Goal: Task Accomplishment & Management: Use online tool/utility

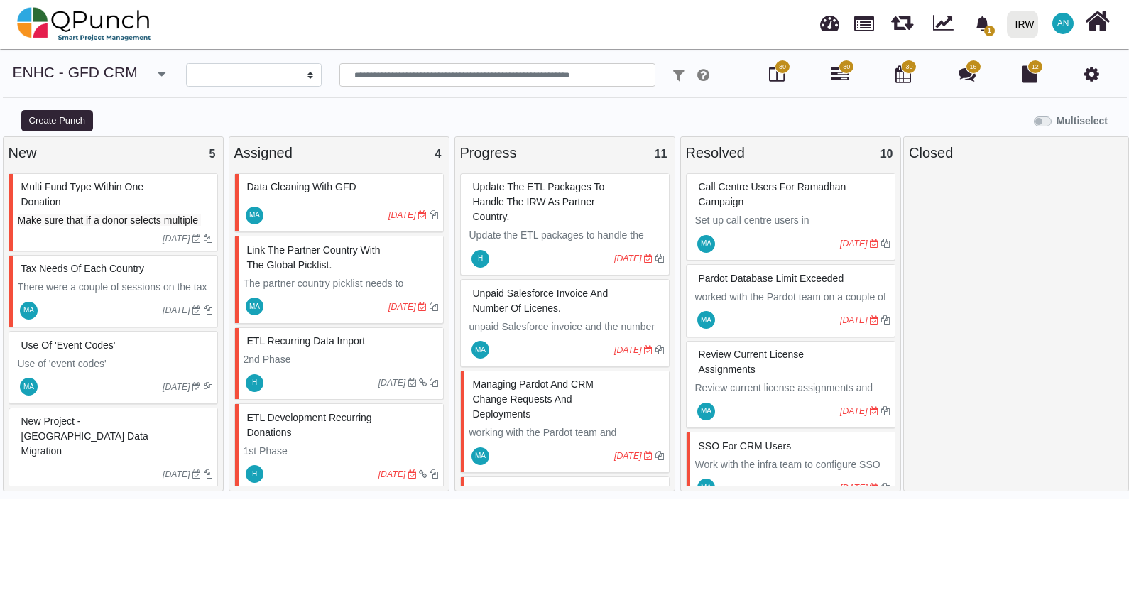
select select
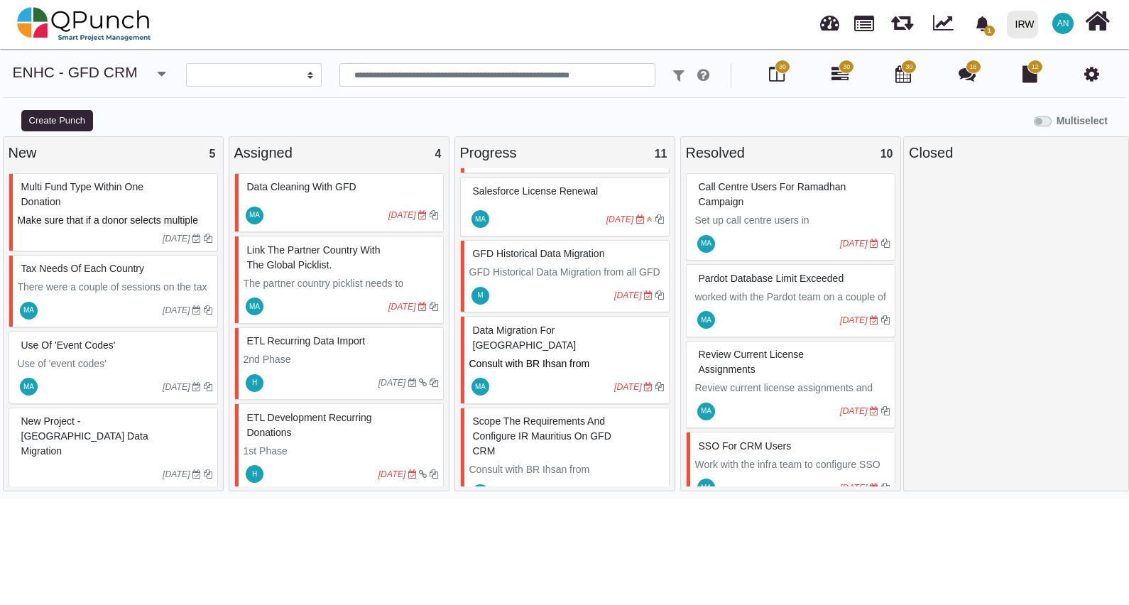
click at [121, 438] on div "New Project - [GEOGRAPHIC_DATA] Data Migration" at bounding box center [115, 437] width 195 height 52
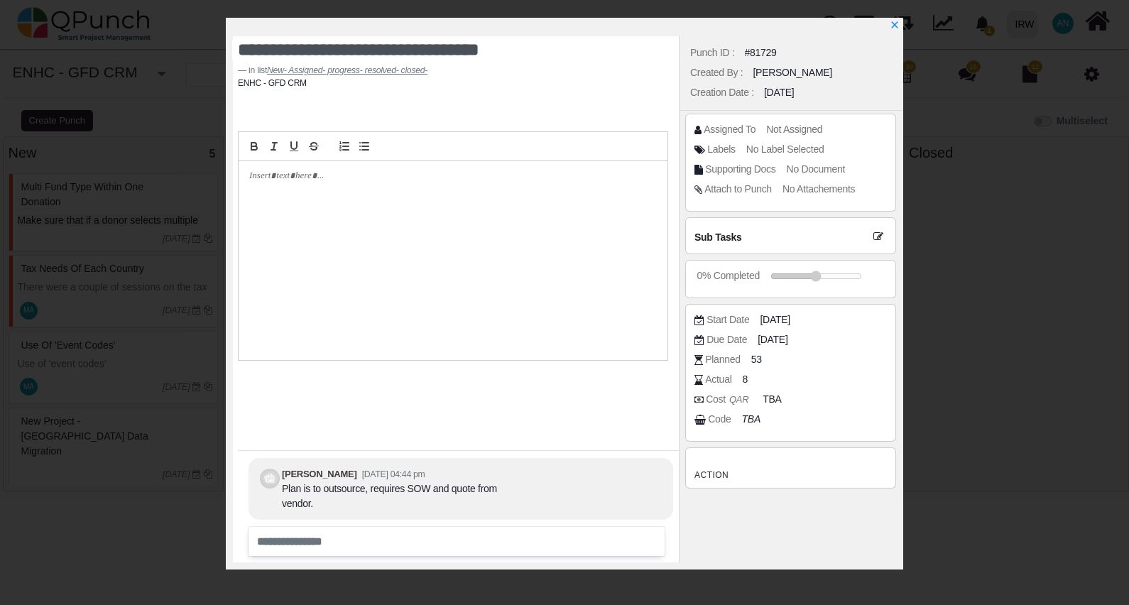
click at [202, 524] on div "**********" at bounding box center [564, 302] width 1129 height 605
click at [896, 26] on icon "x" at bounding box center [894, 25] width 11 height 11
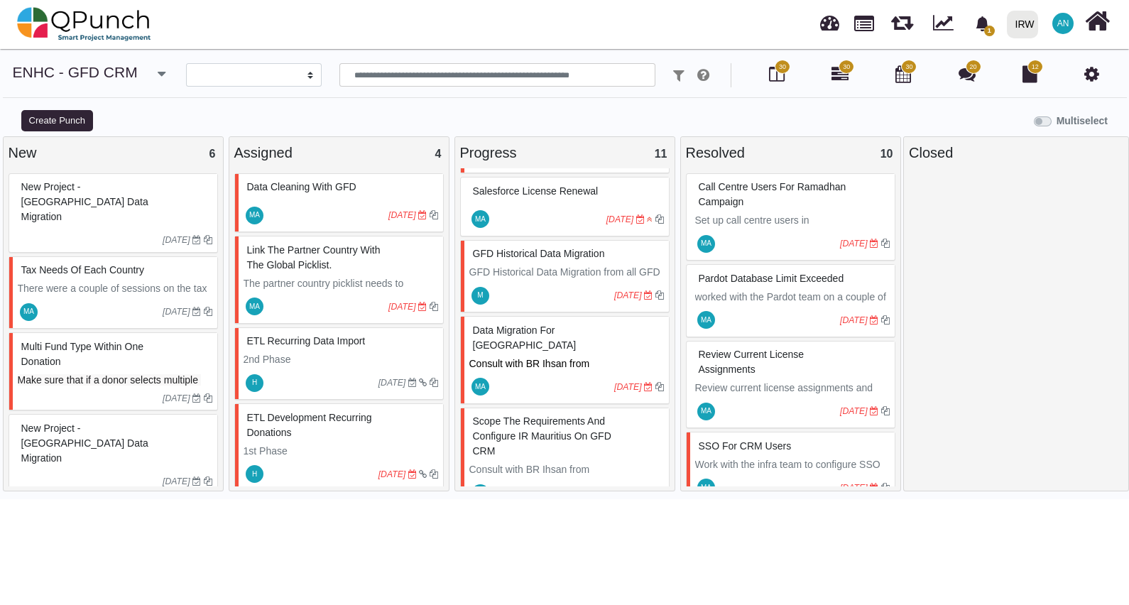
click at [86, 505] on span "New Project - [GEOGRAPHIC_DATA] Deployment" at bounding box center [73, 525] width 104 height 41
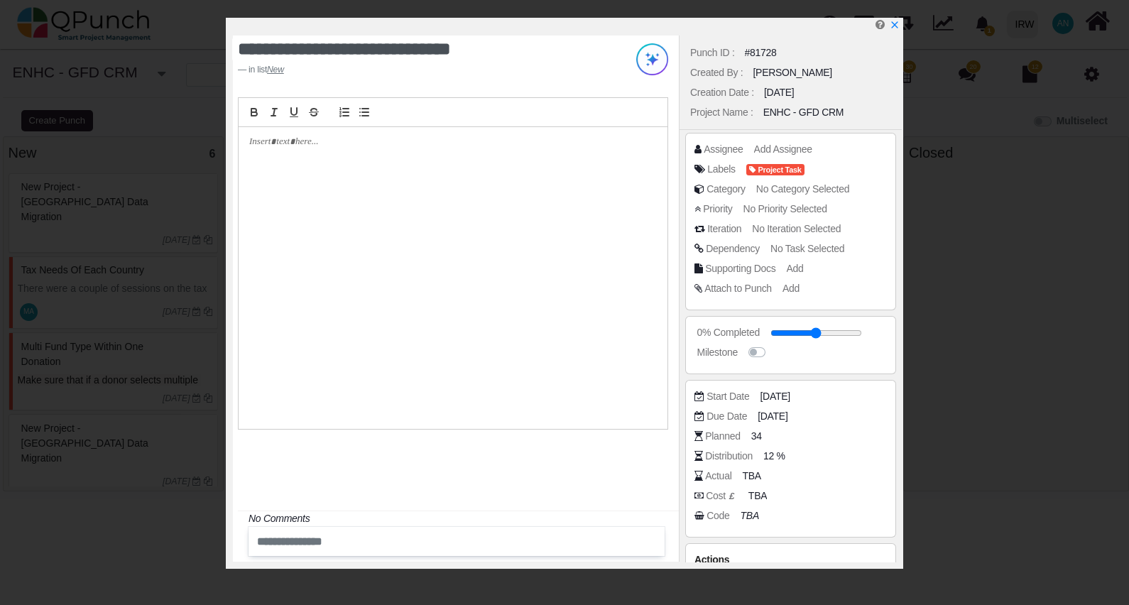
click at [732, 431] on div "Planned" at bounding box center [722, 436] width 35 height 15
click at [893, 21] on icon "x" at bounding box center [894, 25] width 11 height 11
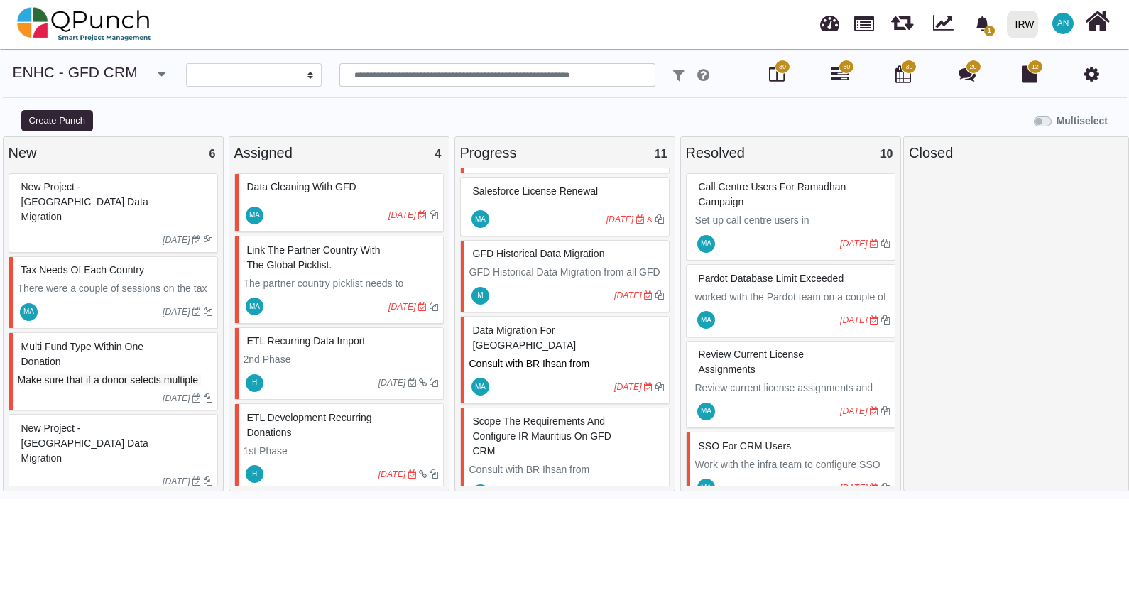
click at [125, 505] on span "New Project - [GEOGRAPHIC_DATA] Deployment" at bounding box center [73, 525] width 104 height 41
